Goal: Task Accomplishment & Management: Complete application form

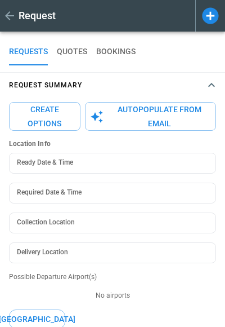
type input "**********"
type input "*******"
type textarea "*"
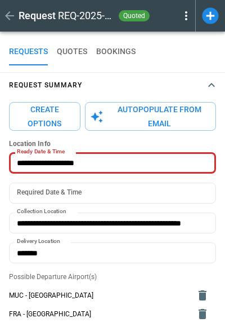
type input "**********"
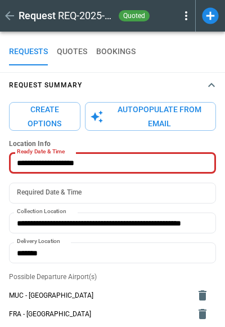
type textarea "*"
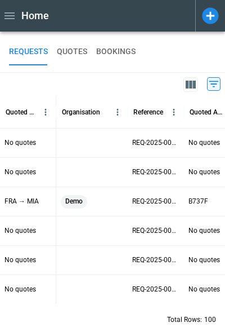
click at [216, 16] on icon at bounding box center [210, 15] width 16 height 16
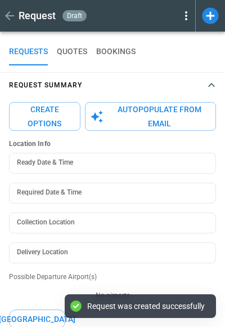
type textarea "*"
click at [215, 83] on icon "button" at bounding box center [212, 85] width 14 height 14
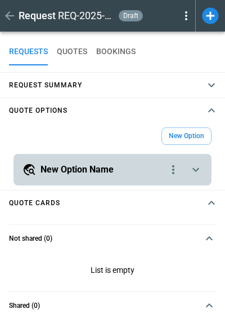
click at [198, 165] on icon "scrollable content" at bounding box center [196, 170] width 14 height 14
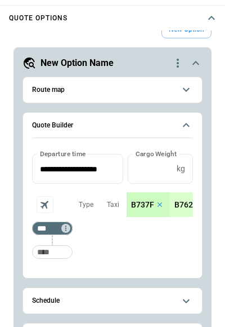
scroll to position [108, 0]
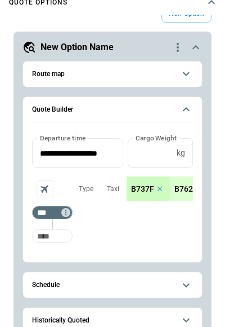
click at [56, 240] on input "Too short" at bounding box center [52, 236] width 36 height 20
type input "***"
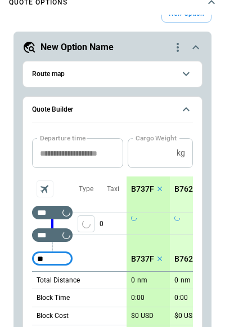
type input "***"
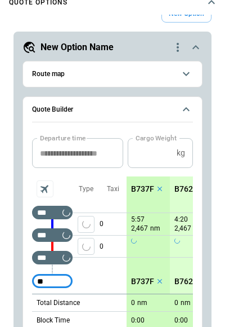
type input "***"
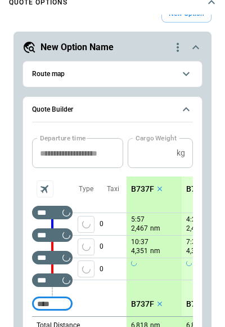
scroll to position [33, 0]
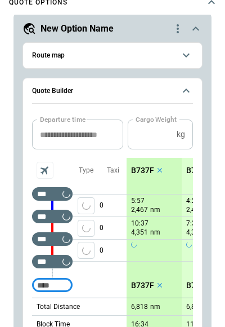
click at [141, 167] on p "B737F" at bounding box center [142, 171] width 23 height 10
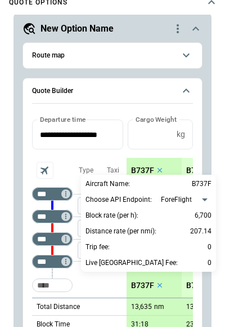
click at [139, 154] on div at bounding box center [112, 163] width 225 height 327
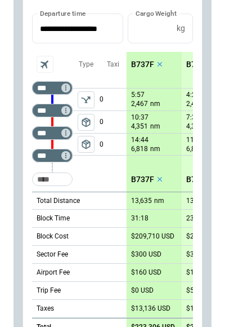
scroll to position [0, 0]
click at [85, 145] on span "package_2" at bounding box center [86, 144] width 11 height 11
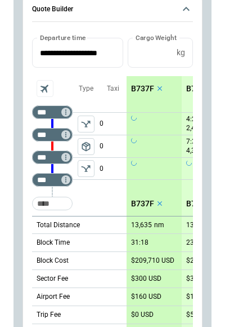
scroll to position [220, 0]
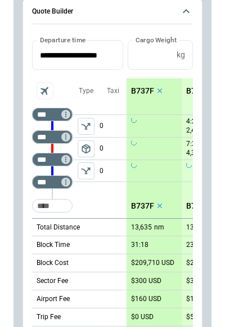
click at [41, 88] on icon "Aircraft selection" at bounding box center [45, 91] width 16 height 16
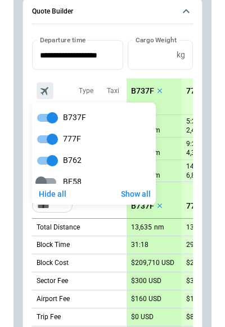
click at [64, 74] on div at bounding box center [112, 163] width 225 height 327
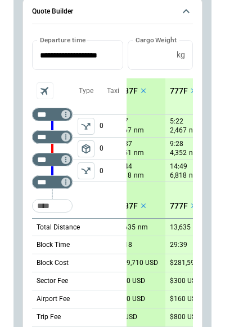
scroll to position [0, 5]
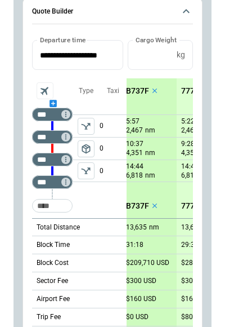
click at [48, 88] on icon "Aircraft selection" at bounding box center [45, 91] width 16 height 16
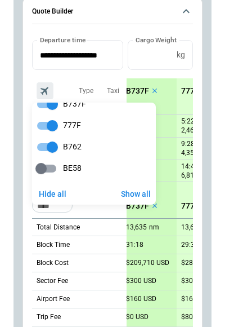
scroll to position [0, 0]
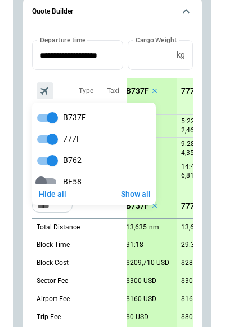
click at [114, 74] on div at bounding box center [112, 163] width 225 height 327
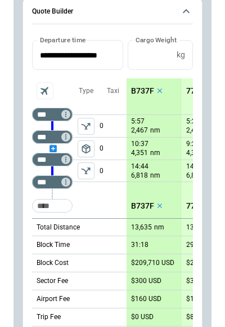
click at [56, 148] on div "scrollable content" at bounding box center [52, 148] width 41 height 0
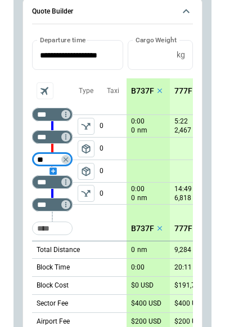
type input "***"
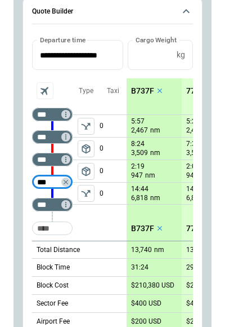
click at [112, 212] on div "0 0 0 0" at bounding box center [113, 159] width 27 height 113
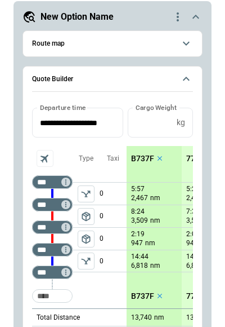
scroll to position [123, 0]
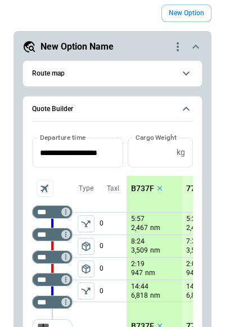
click at [152, 76] on span "Route map" at bounding box center [103, 73] width 143 height 7
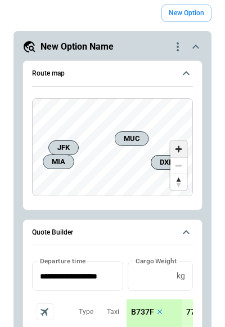
click at [183, 156] on span "Zoom in" at bounding box center [179, 149] width 16 height 16
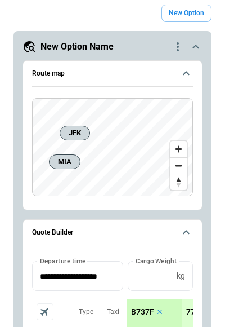
click at [187, 74] on icon "scrollable content" at bounding box center [187, 74] width 14 height 14
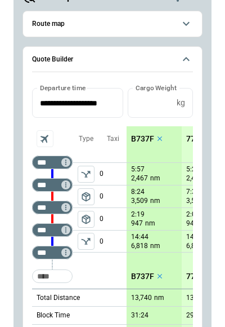
scroll to position [60, 0]
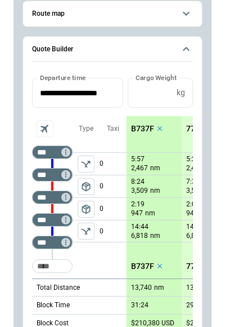
click at [145, 125] on p "B737F" at bounding box center [142, 129] width 23 height 10
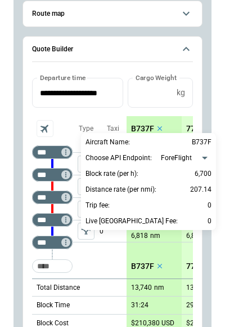
click at [190, 158] on body "**********" at bounding box center [112, 40] width 225 height 327
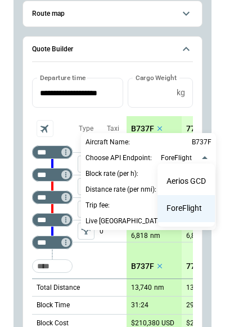
click at [188, 154] on div at bounding box center [112, 163] width 225 height 327
click at [193, 155] on body "**********" at bounding box center [112, 40] width 225 height 327
click at [187, 176] on li "Aerios GCD" at bounding box center [186, 181] width 57 height 27
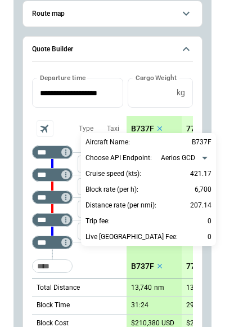
type input "**********"
click at [123, 107] on div at bounding box center [112, 163] width 225 height 327
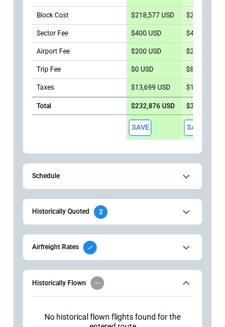
scroll to position [253, 0]
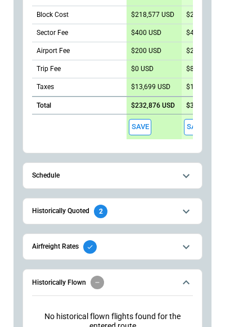
click at [171, 176] on span "Schedule" at bounding box center [103, 175] width 143 height 7
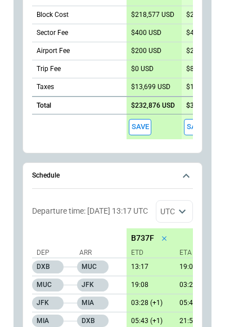
scroll to position [313, 0]
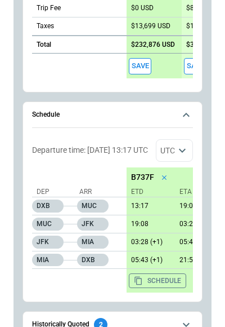
click at [189, 113] on icon "scrollable content" at bounding box center [187, 115] width 14 height 14
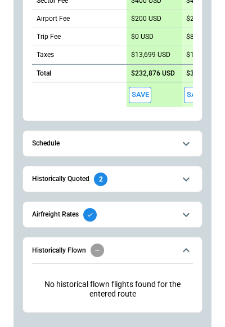
scroll to position [284, 0]
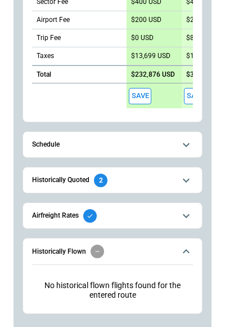
click at [170, 171] on button "Historically Quoted 2" at bounding box center [112, 179] width 161 height 25
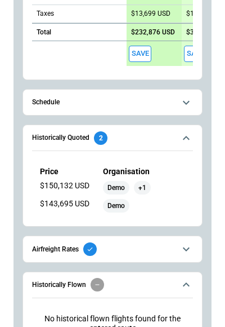
scroll to position [0, 326]
click at [164, 133] on span "Historically Quoted 2" at bounding box center [103, 138] width 143 height 14
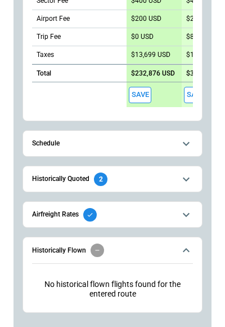
scroll to position [284, 0]
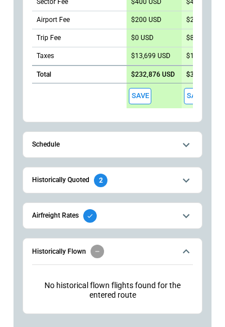
click at [167, 205] on button "Airfreight Rates" at bounding box center [112, 215] width 161 height 25
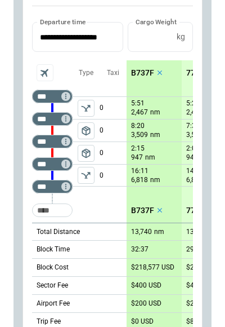
scroll to position [0, 0]
click at [141, 40] on input "*" at bounding box center [150, 37] width 45 height 30
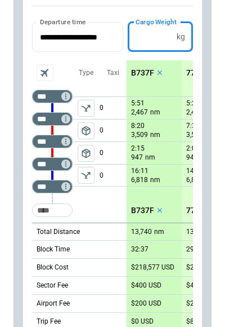
click at [141, 40] on input "*" at bounding box center [150, 37] width 45 height 30
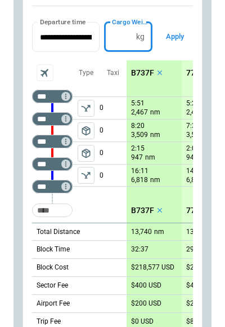
type input "*****"
click at [179, 34] on button "Apply" at bounding box center [175, 37] width 36 height 30
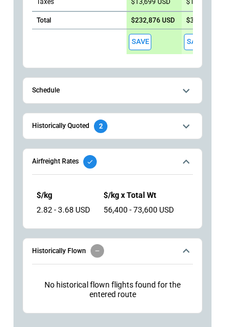
scroll to position [337, 0]
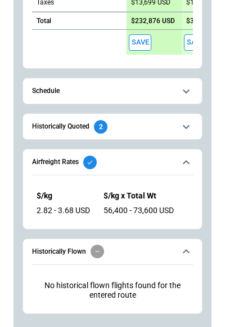
click at [181, 243] on button "Historically Flown" at bounding box center [112, 252] width 161 height 26
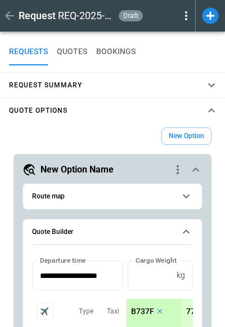
scroll to position [0, 0]
click at [196, 174] on icon "scrollable content" at bounding box center [196, 170] width 14 height 14
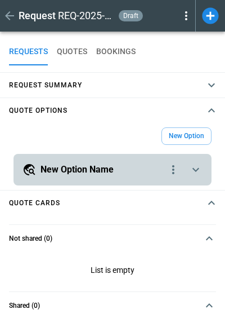
click at [209, 87] on icon "button" at bounding box center [212, 85] width 14 height 14
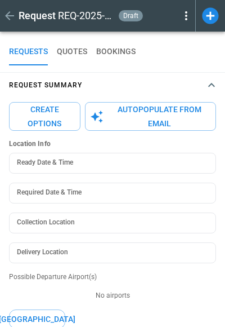
click at [156, 112] on button "Autopopulate from Email" at bounding box center [150, 116] width 131 height 29
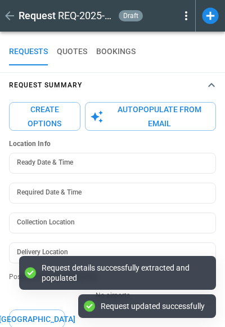
type textarea "*"
type input "**********"
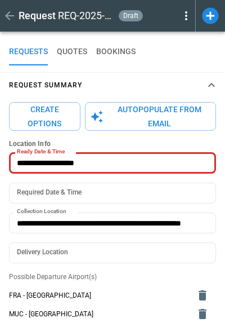
click at [46, 104] on button "Create Options" at bounding box center [45, 116] width 72 height 29
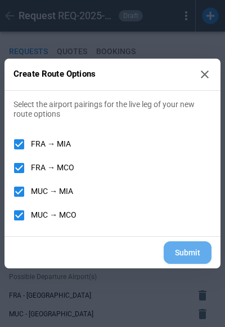
click at [177, 249] on button "Submit" at bounding box center [188, 252] width 48 height 23
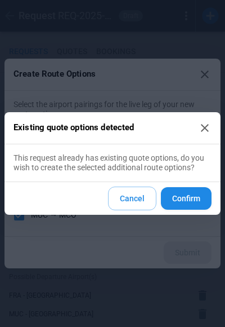
click at [181, 201] on button "Confirm" at bounding box center [186, 198] width 51 height 23
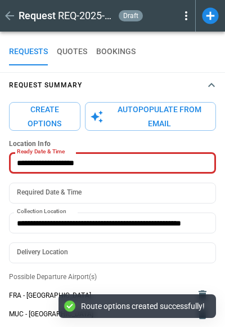
type textarea "*"
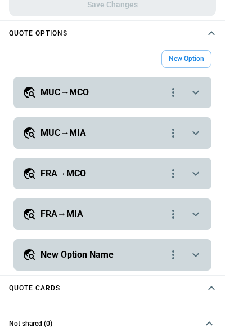
scroll to position [534, 0]
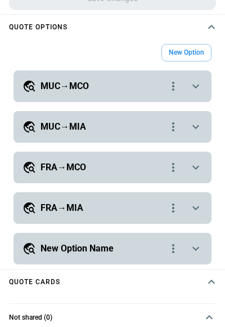
click at [196, 96] on div "**********" at bounding box center [113, 86] width 198 height 32
click at [196, 89] on icon "scrollable content" at bounding box center [196, 86] width 14 height 14
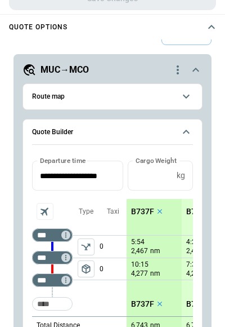
scroll to position [15, 0]
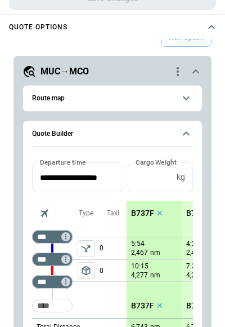
click at [188, 139] on icon "scrollable content" at bounding box center [187, 134] width 14 height 14
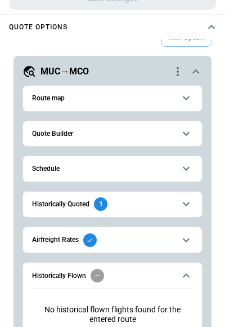
click at [188, 103] on icon "scrollable content" at bounding box center [187, 98] width 14 height 14
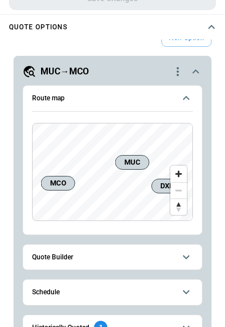
click at [188, 103] on icon "scrollable content" at bounding box center [187, 98] width 14 height 14
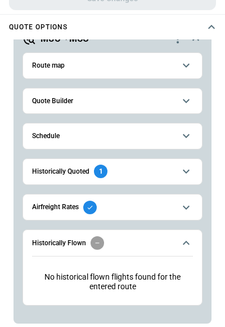
scroll to position [46, 0]
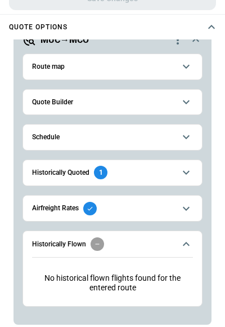
click at [191, 176] on icon "scrollable content" at bounding box center [187, 173] width 14 height 14
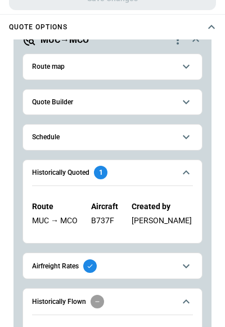
click at [191, 176] on icon "scrollable content" at bounding box center [187, 173] width 14 height 14
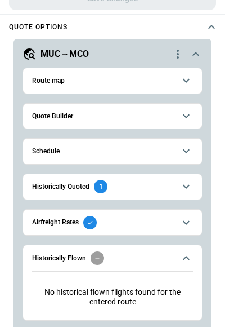
scroll to position [25, 0]
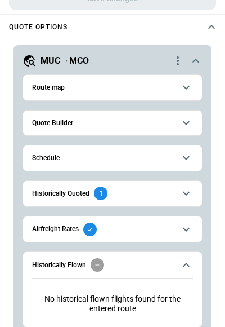
click at [194, 63] on icon "scrollable content" at bounding box center [196, 61] width 14 height 14
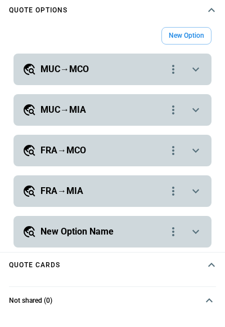
scroll to position [553, 0]
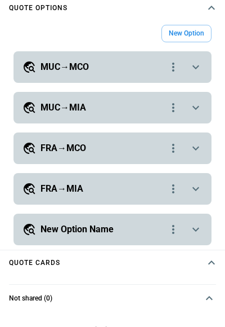
click at [194, 150] on icon "scrollable content" at bounding box center [196, 148] width 14 height 14
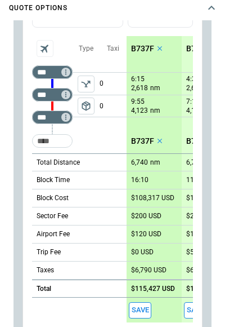
scroll to position [143, 0]
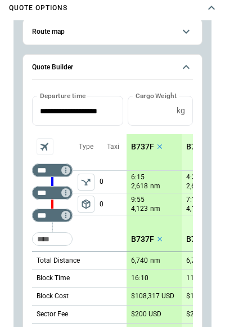
click at [190, 66] on icon "scrollable content" at bounding box center [187, 67] width 14 height 14
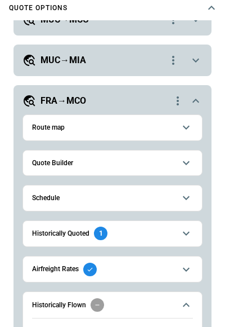
scroll to position [46, 0]
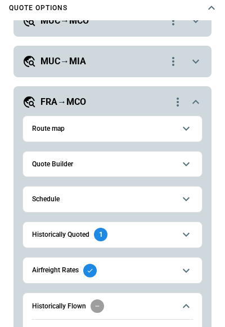
click at [200, 103] on icon "scrollable content" at bounding box center [196, 102] width 14 height 14
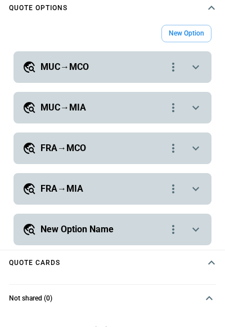
scroll to position [0, 0]
click at [194, 68] on icon "scrollable content" at bounding box center [196, 67] width 7 height 4
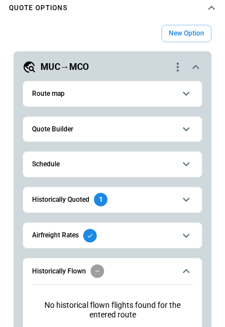
click at [183, 131] on icon "scrollable content" at bounding box center [187, 129] width 14 height 14
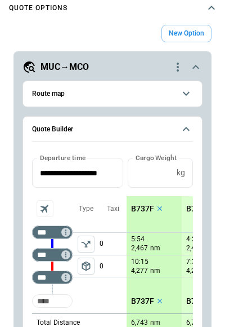
click at [48, 299] on input "Too short" at bounding box center [52, 301] width 36 height 20
type input "***"
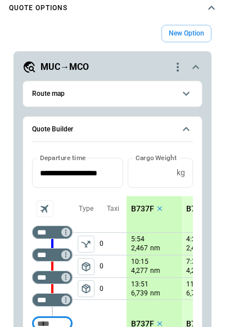
click at [87, 285] on span "package_2" at bounding box center [86, 288] width 11 height 11
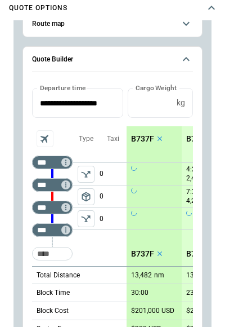
scroll to position [72, 0]
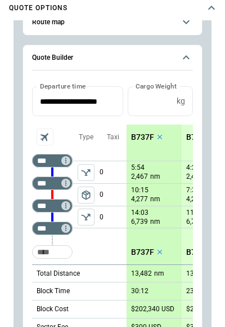
click at [191, 53] on icon "scrollable content" at bounding box center [187, 58] width 14 height 14
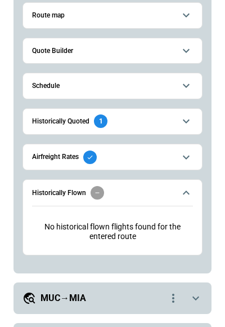
scroll to position [596, 0]
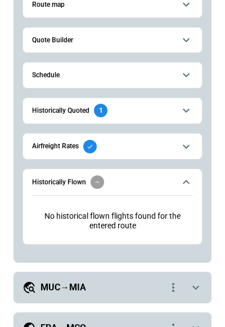
click at [190, 39] on icon "scrollable content" at bounding box center [187, 40] width 14 height 14
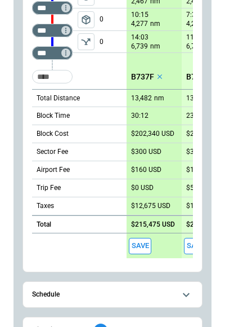
scroll to position [210, 0]
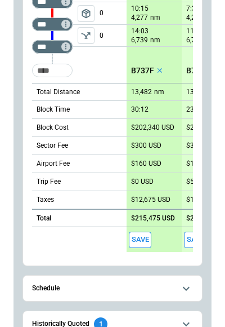
click at [153, 163] on p "$160 USD" at bounding box center [146, 164] width 30 height 8
type input "***"
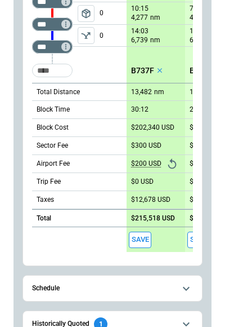
click at [148, 219] on p "$215,518 USD" at bounding box center [153, 218] width 44 height 8
click at [148, 219] on input "******" at bounding box center [154, 219] width 47 height 10
type input "*****"
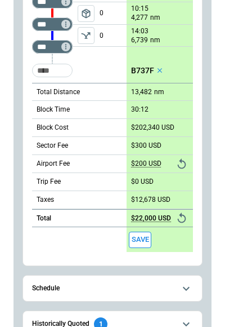
click at [145, 216] on p "$22,000 USD" at bounding box center [151, 218] width 40 height 8
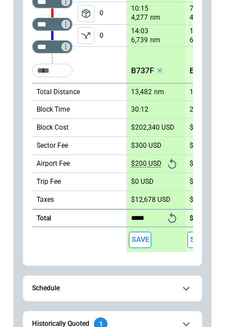
type input "******"
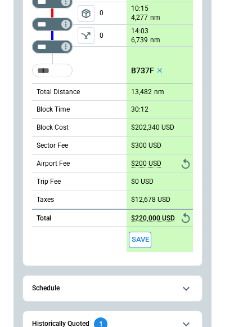
click at [141, 241] on button "Save" at bounding box center [140, 240] width 23 height 16
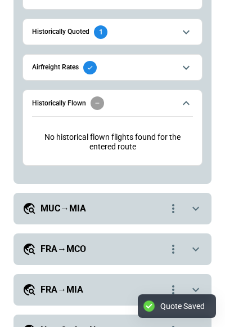
scroll to position [676, 0]
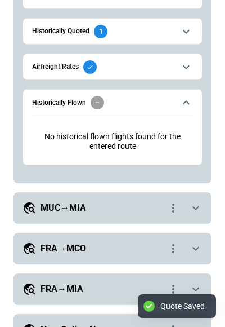
click at [196, 203] on icon "scrollable content" at bounding box center [196, 208] width 14 height 14
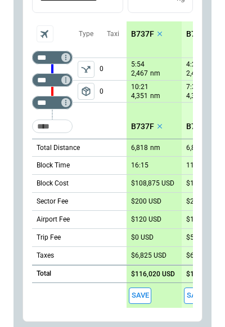
scroll to position [769, 0]
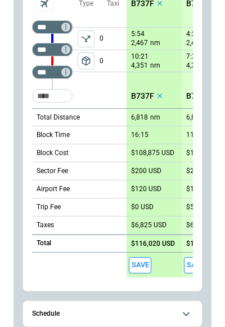
click at [146, 262] on button "Save" at bounding box center [140, 265] width 23 height 16
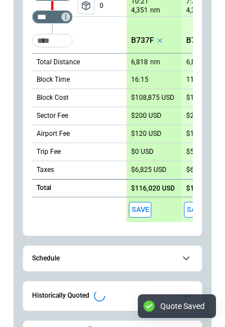
scroll to position [1046, 0]
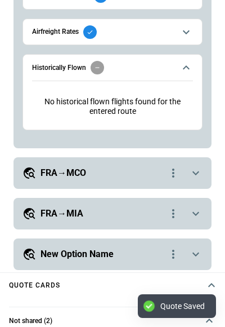
type textarea "*"
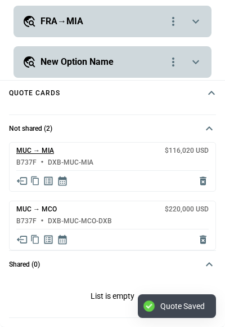
scroll to position [944, 0]
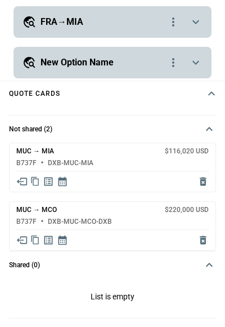
click at [23, 184] on icon "Share quote in email" at bounding box center [22, 181] width 10 height 7
click at [23, 239] on icon "Share quote in email" at bounding box center [22, 240] width 10 height 7
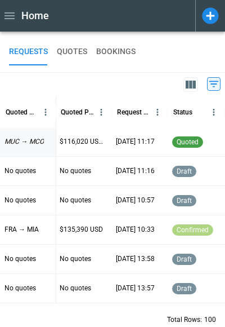
scroll to position [1, 119]
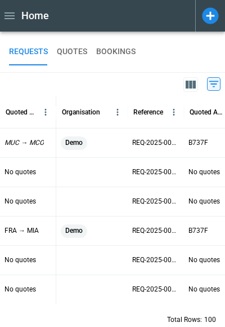
click at [212, 8] on icon at bounding box center [210, 15] width 16 height 16
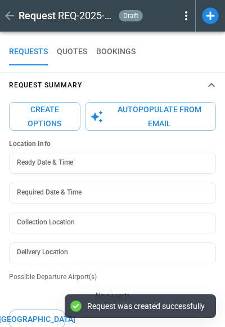
click at [185, 11] on icon at bounding box center [187, 16] width 14 height 14
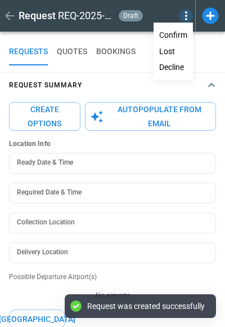
click at [169, 49] on button "Lost" at bounding box center [173, 51] width 37 height 16
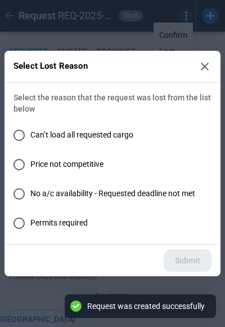
click at [209, 64] on icon at bounding box center [205, 67] width 14 height 14
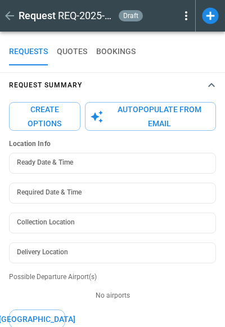
click at [188, 14] on icon at bounding box center [187, 16] width 14 height 14
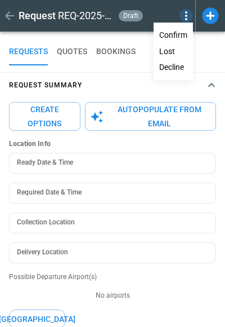
click at [171, 70] on button "Decline" at bounding box center [173, 67] width 37 height 16
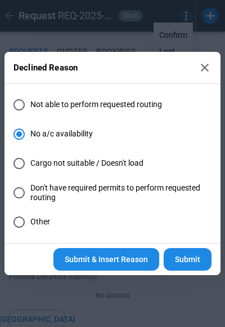
click at [96, 258] on button "Submit & Insert Reason" at bounding box center [107, 259] width 106 height 23
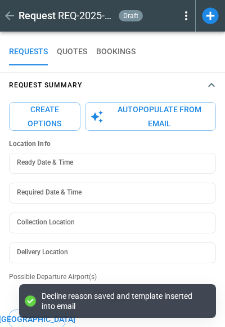
type textarea "*"
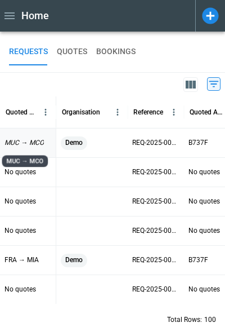
click at [37, 139] on p "MUC → MCO" at bounding box center [24, 143] width 39 height 10
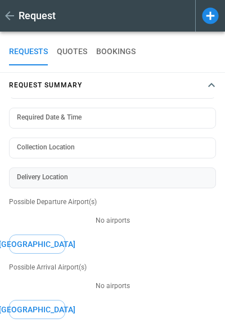
type input "**********"
type textarea "*"
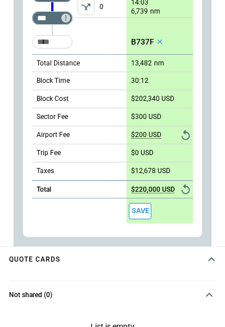
scroll to position [38, 0]
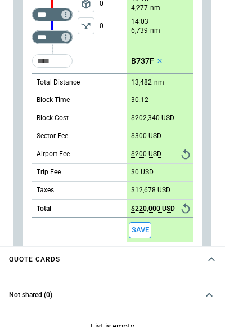
click at [61, 188] on div "Taxes" at bounding box center [79, 190] width 95 height 18
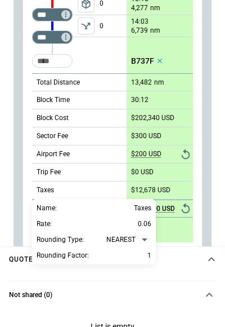
click at [29, 180] on div at bounding box center [112, 163] width 225 height 327
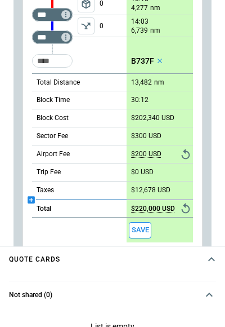
click at [33, 197] on icon "scrollable content" at bounding box center [31, 199] width 7 height 7
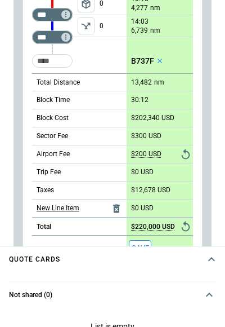
click at [59, 205] on p "New Line Item" at bounding box center [58, 208] width 43 height 10
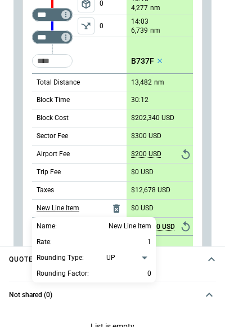
click at [59, 205] on div at bounding box center [112, 163] width 225 height 327
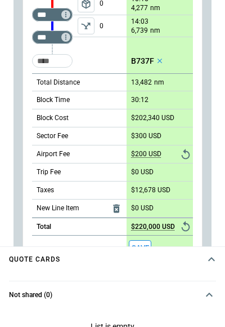
click at [137, 206] on p "$0 USD" at bounding box center [142, 208] width 23 height 8
type input "***"
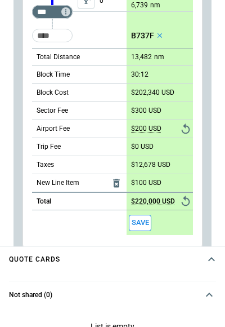
click at [182, 206] on icon "Reset" at bounding box center [186, 201] width 12 height 12
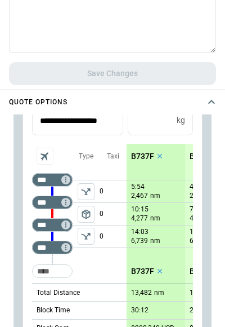
scroll to position [145, 0]
